Goal: Communication & Community: Answer question/provide support

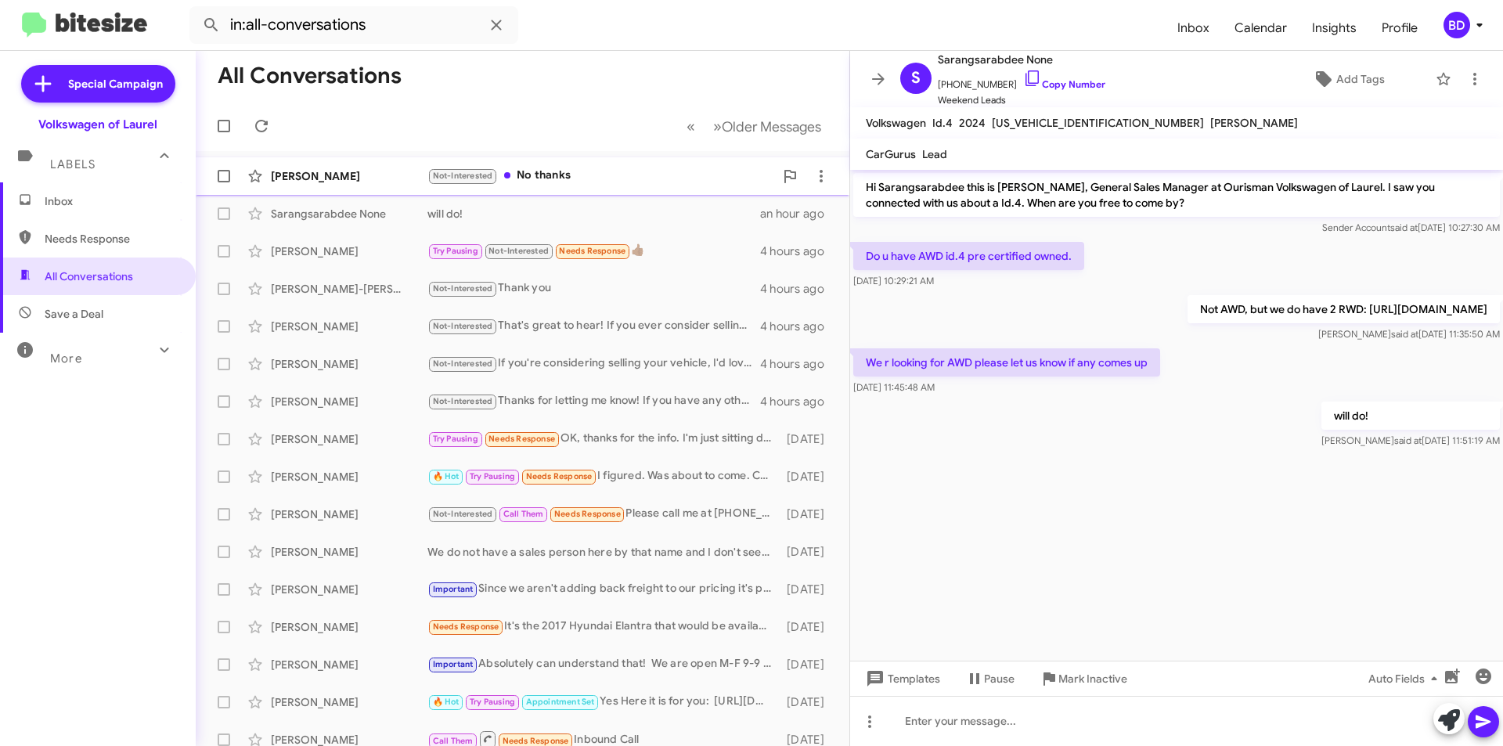
click at [535, 176] on div "Not-Interested No thanks" at bounding box center [600, 176] width 347 height 18
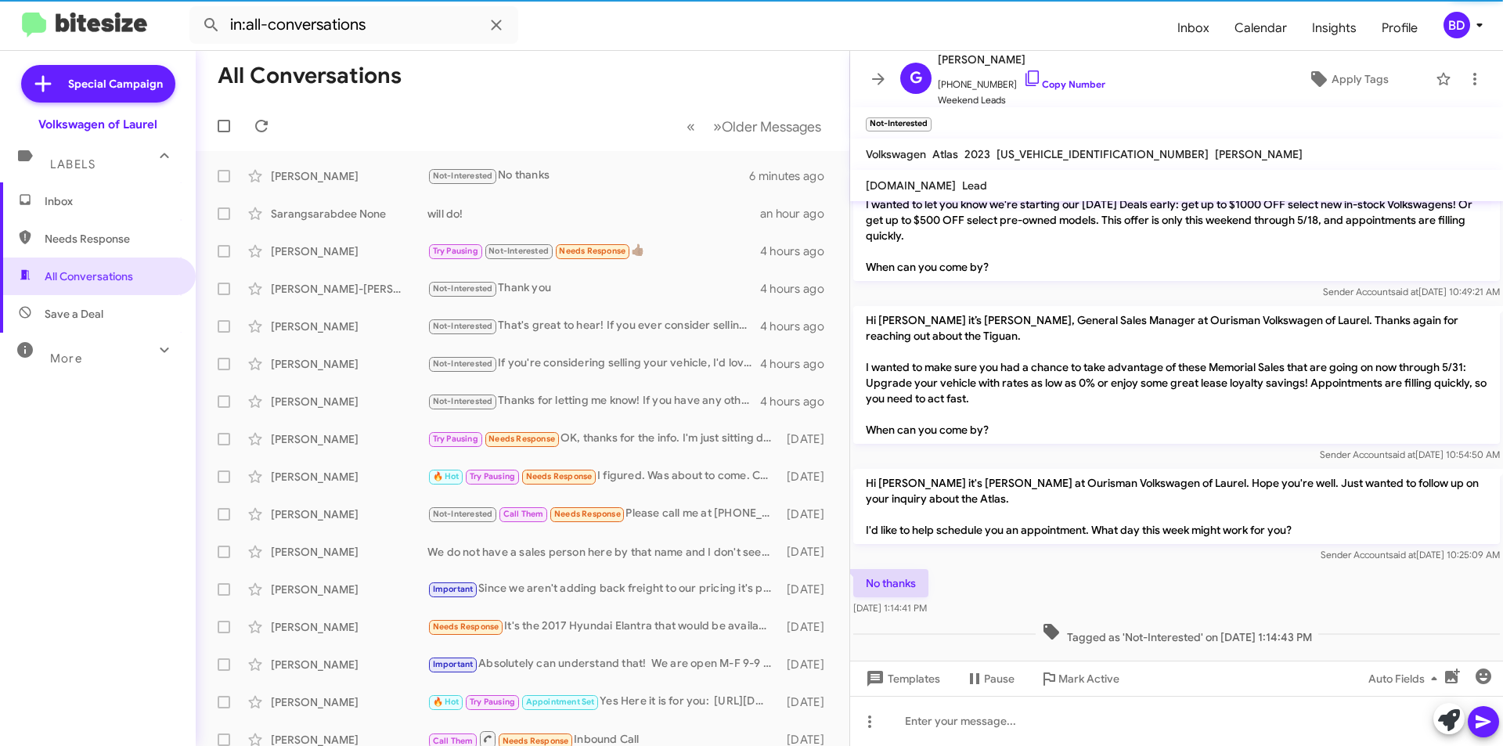
scroll to position [219, 0]
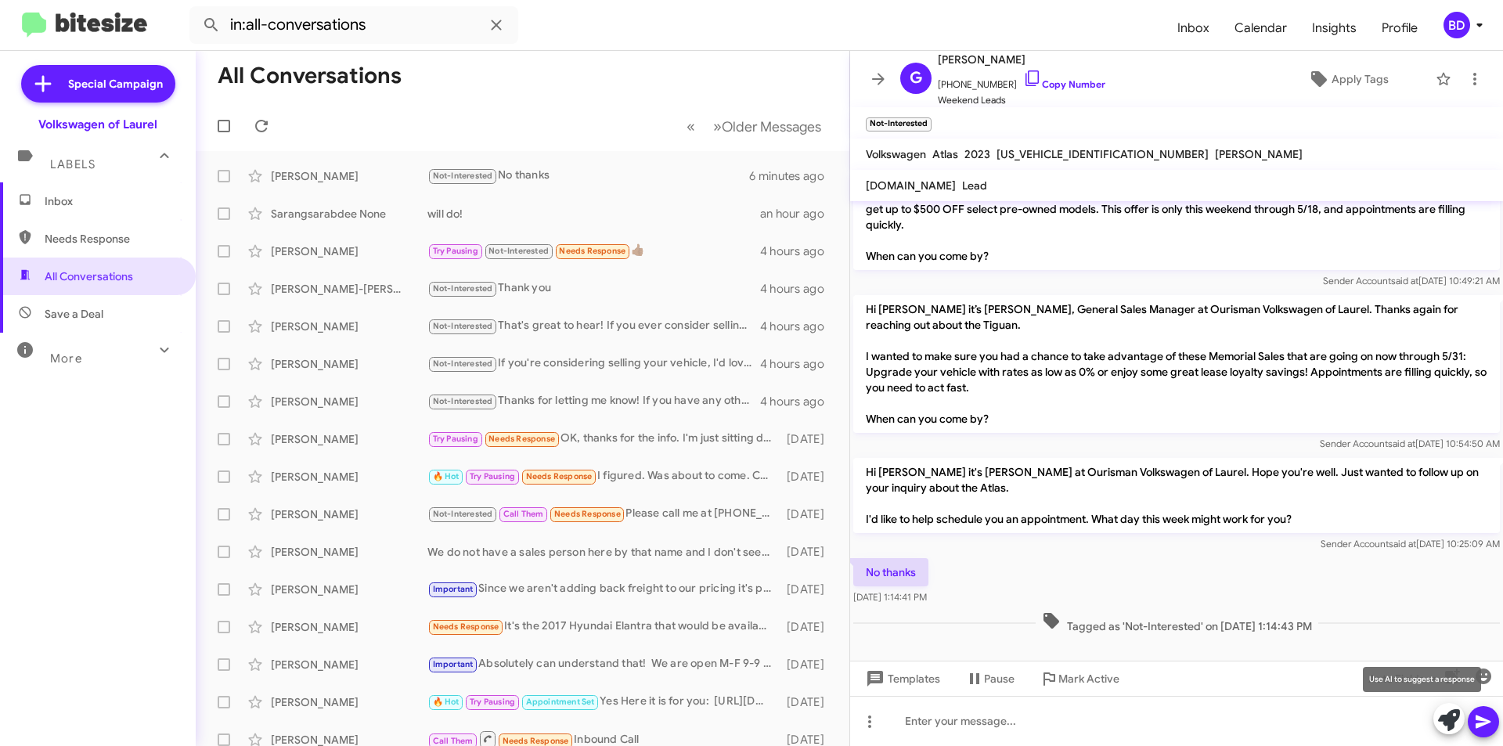
click at [1450, 722] on icon at bounding box center [1449, 720] width 22 height 22
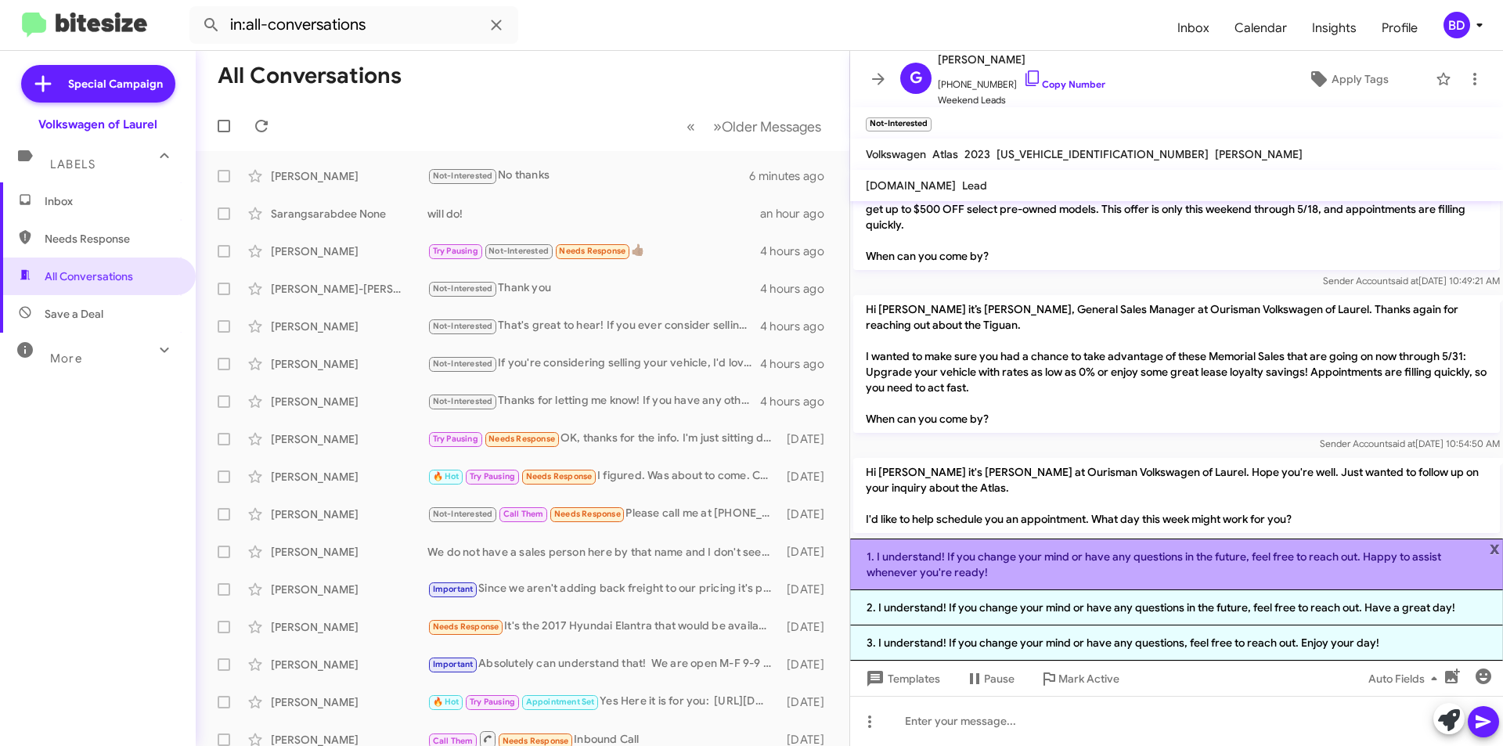
click at [1258, 559] on li "1. I understand! If you change your mind or have any questions in the future, f…" at bounding box center [1176, 564] width 653 height 52
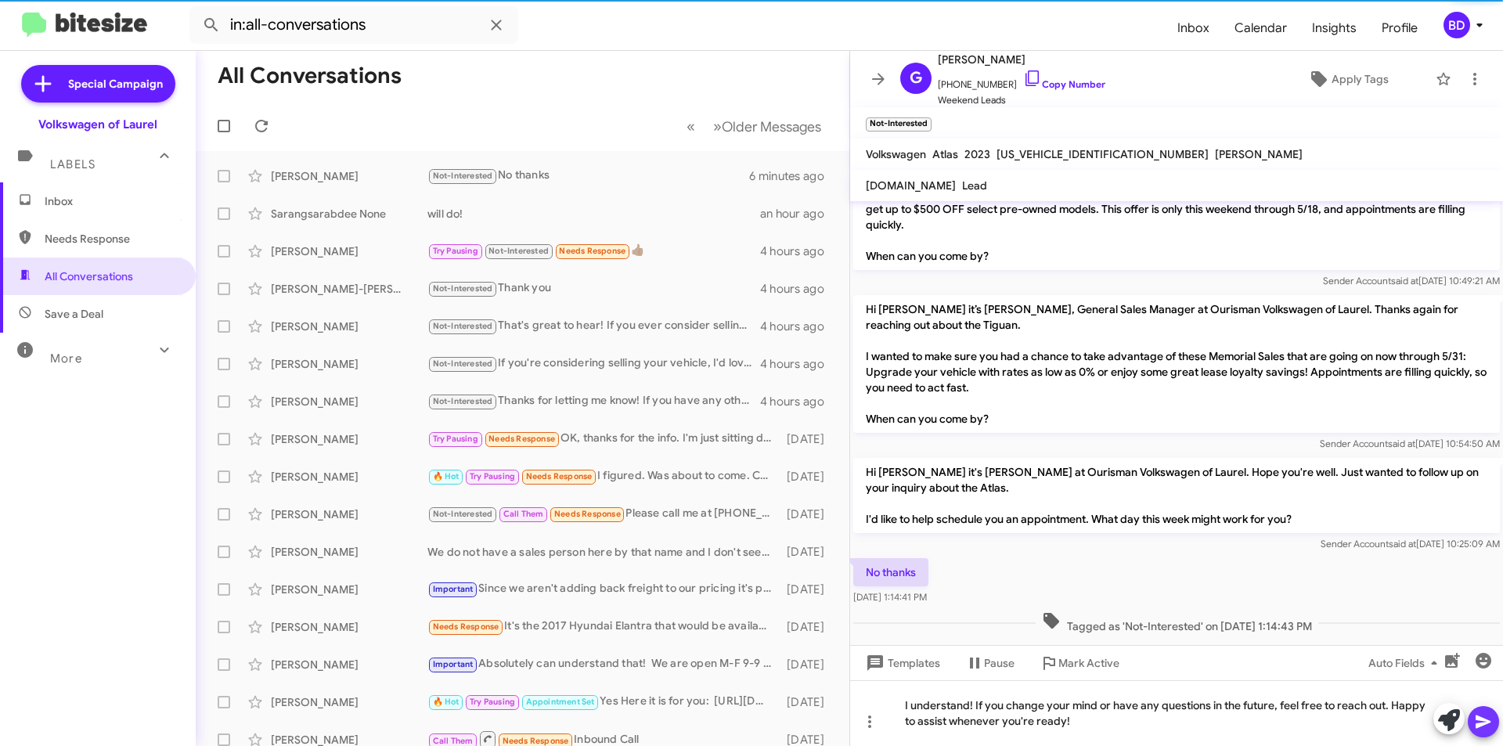
click at [1485, 726] on icon at bounding box center [1483, 721] width 19 height 19
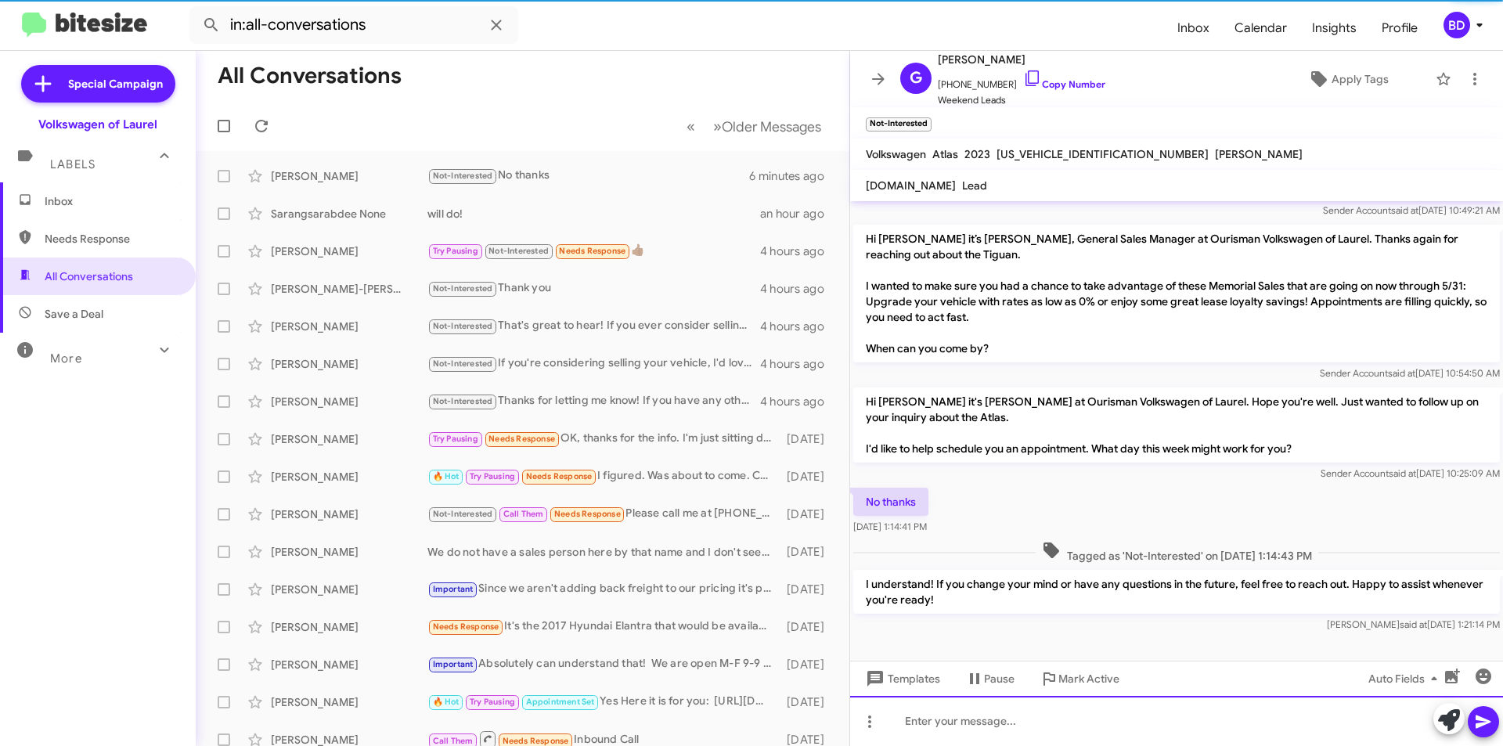
scroll to position [292, 0]
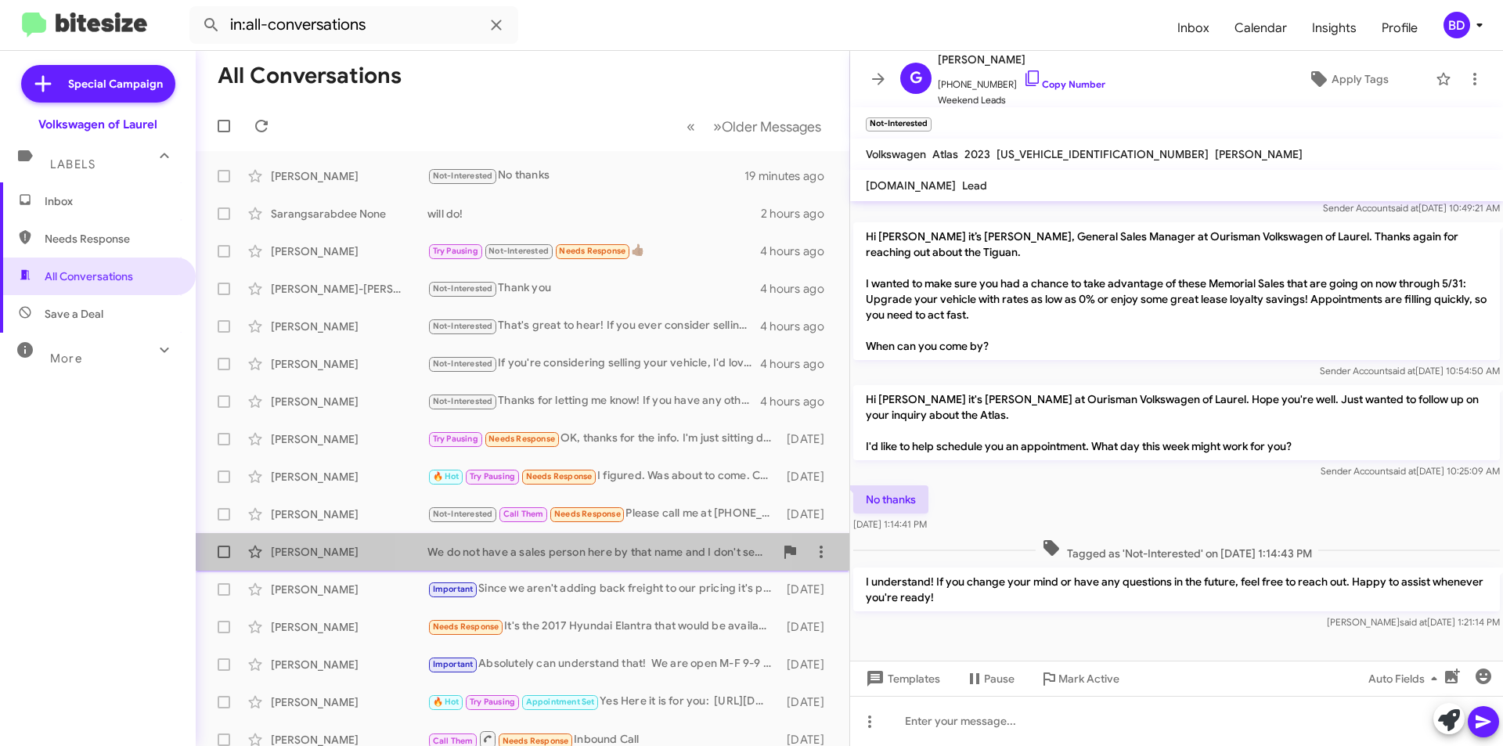
click at [610, 556] on div "We do not have a sales person here by that name and I don't see any application…" at bounding box center [600, 552] width 347 height 16
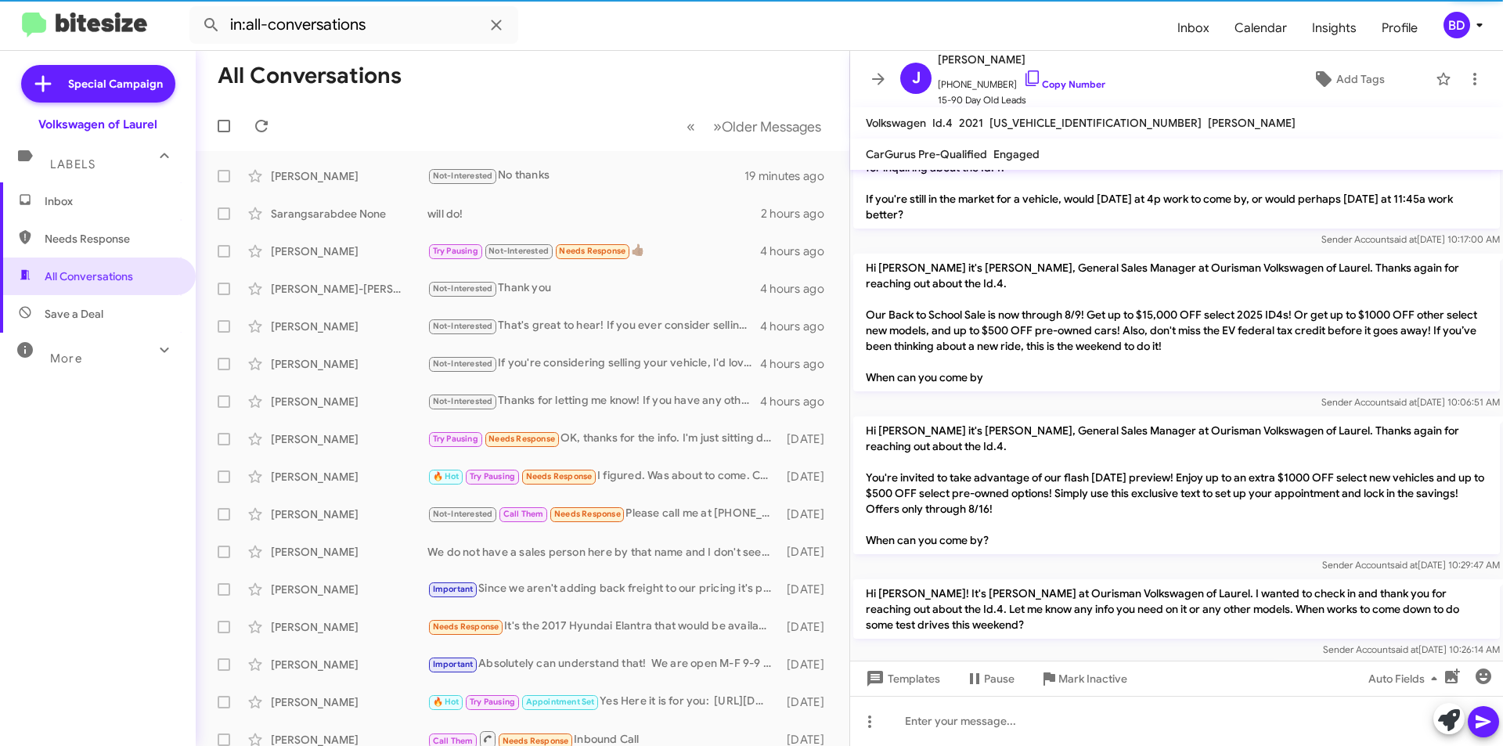
scroll to position [931, 0]
